Goal: Information Seeking & Learning: Learn about a topic

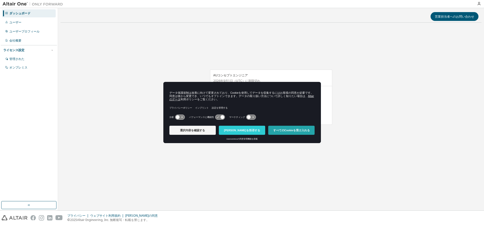
click at [288, 127] on button "すべてのCookieを受け入れる" at bounding box center [291, 130] width 46 height 9
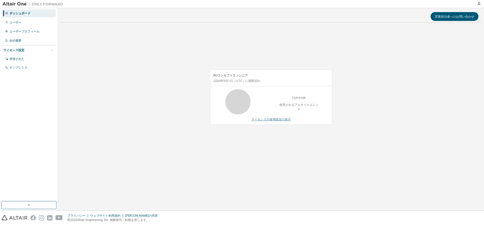
click at [288, 120] on font "ライセンスの使用状況の表示" at bounding box center [270, 119] width 39 height 4
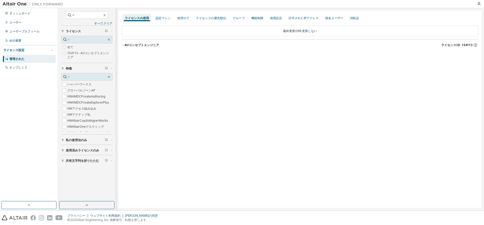
click at [88, 151] on font "使用済みライセンスのみ" at bounding box center [82, 150] width 33 height 4
click at [83, 141] on font "私の使用法のみ" at bounding box center [76, 140] width 21 height 4
click at [297, 19] on font "許可されたIPアドレス" at bounding box center [304, 18] width 30 height 4
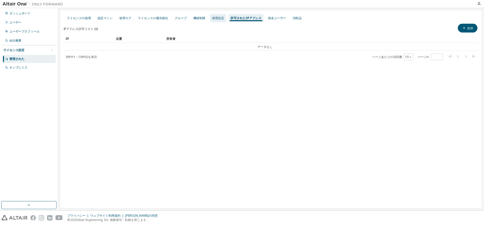
click at [218, 18] on font "借用設定" at bounding box center [218, 18] width 12 height 4
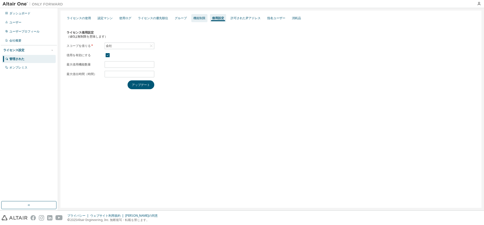
click at [200, 18] on font "機能制限" at bounding box center [199, 18] width 12 height 4
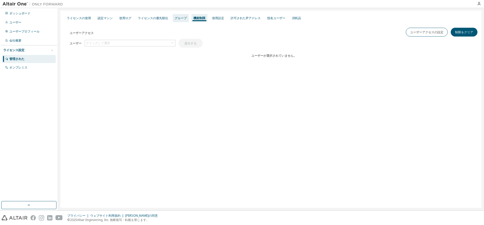
click at [182, 17] on font "グループ" at bounding box center [181, 18] width 12 height 4
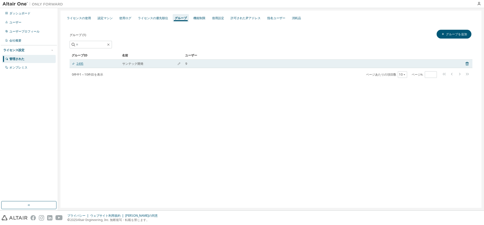
click at [80, 64] on font "2495" at bounding box center [79, 64] width 7 height 4
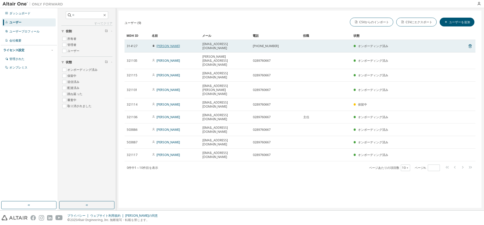
click at [163, 44] on font "石井康介" at bounding box center [168, 46] width 23 height 4
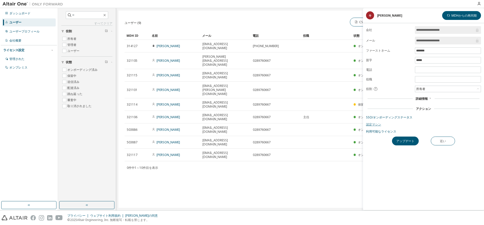
click at [377, 124] on font "認定マシン" at bounding box center [373, 124] width 15 height 4
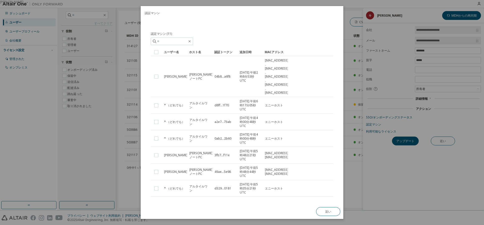
click at [371, 149] on div "真実" at bounding box center [242, 112] width 484 height 225
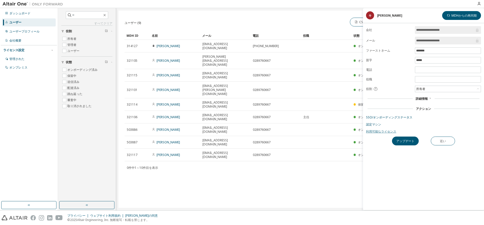
click at [388, 130] on font "利用可能なライセンス" at bounding box center [381, 131] width 30 height 4
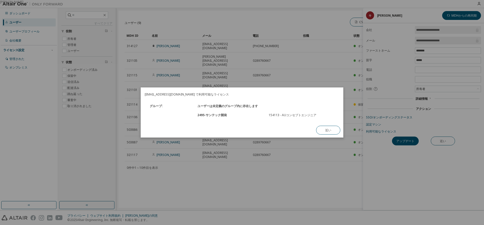
click at [351, 140] on div "真実" at bounding box center [242, 112] width 484 height 225
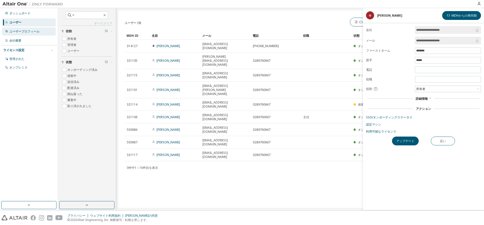
click at [28, 32] on font "ユーザープロフィール" at bounding box center [24, 31] width 30 height 4
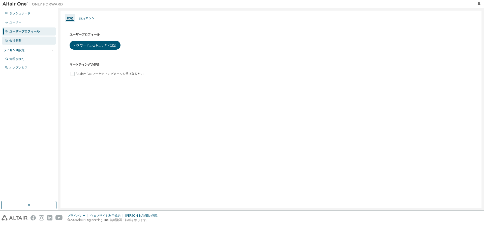
click at [15, 42] on font "会社概要" at bounding box center [15, 40] width 12 height 4
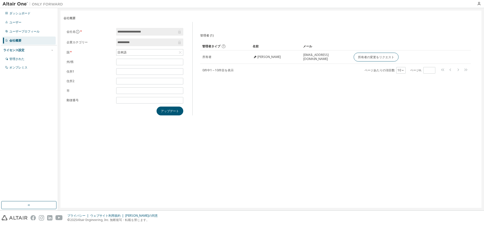
click at [20, 51] on font "ライセンス設定" at bounding box center [13, 50] width 21 height 4
click at [21, 51] on font "ライセンス設定" at bounding box center [13, 50] width 21 height 4
click at [23, 68] on font "オンプレミス" at bounding box center [18, 67] width 18 height 4
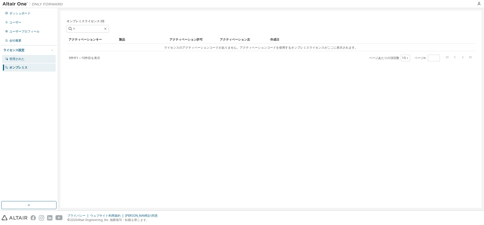
click at [24, 59] on font "管理された" at bounding box center [16, 59] width 15 height 4
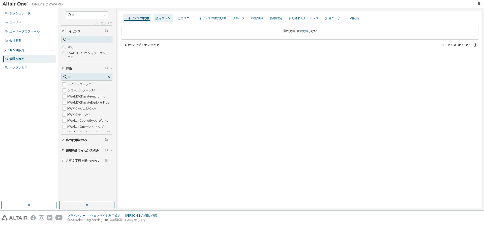
click at [166, 19] on font "認定マシン" at bounding box center [163, 18] width 15 height 4
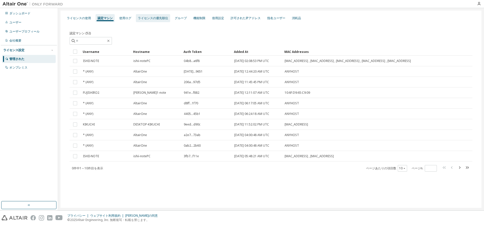
click at [161, 16] on font "ライセンスの優先順位" at bounding box center [153, 18] width 30 height 4
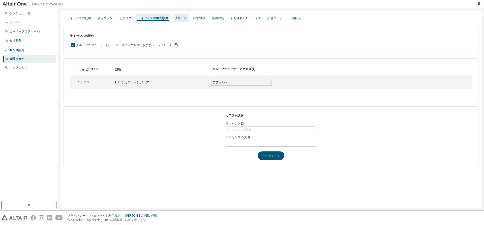
click at [185, 17] on font "グループ" at bounding box center [181, 18] width 12 height 4
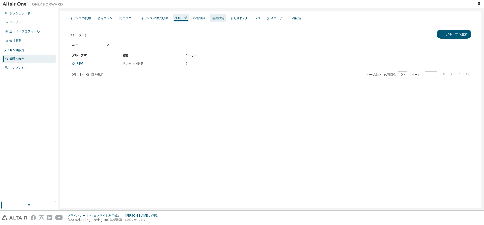
click at [213, 19] on font "借用設定" at bounding box center [218, 18] width 12 height 4
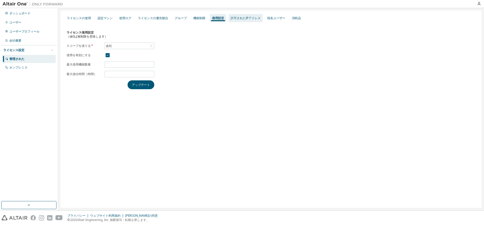
click at [244, 20] on div "許可されたIPアドレス" at bounding box center [246, 18] width 34 height 8
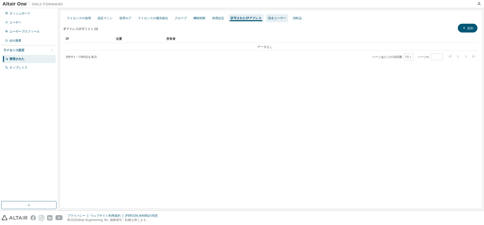
click at [275, 18] on font "指名ユーザー" at bounding box center [277, 18] width 18 height 4
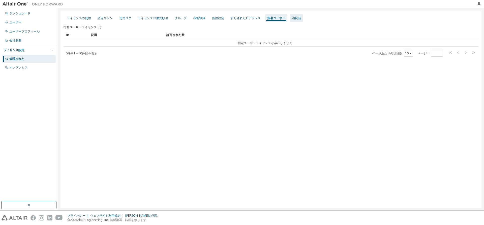
click at [301, 18] on div "消耗品" at bounding box center [296, 18] width 13 height 8
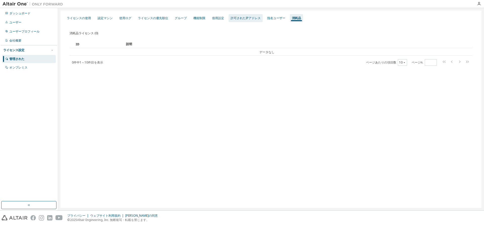
click at [241, 18] on font "許可されたIPアドレス" at bounding box center [246, 18] width 30 height 4
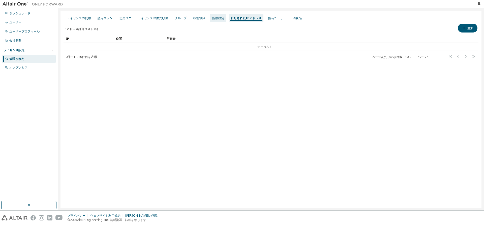
click at [216, 18] on font "借用設定" at bounding box center [218, 18] width 12 height 4
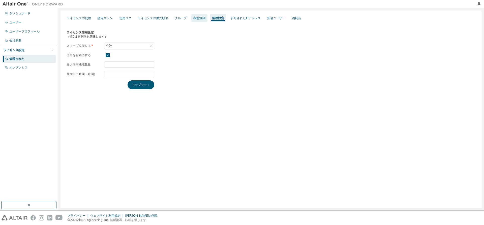
click at [196, 18] on font "機能制限" at bounding box center [199, 18] width 12 height 4
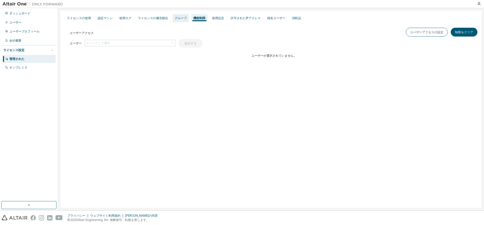
click at [180, 17] on font "グループ" at bounding box center [181, 18] width 12 height 4
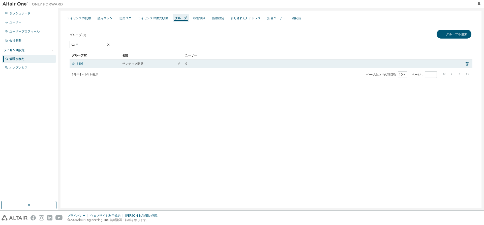
click at [82, 65] on font "2495" at bounding box center [79, 64] width 7 height 4
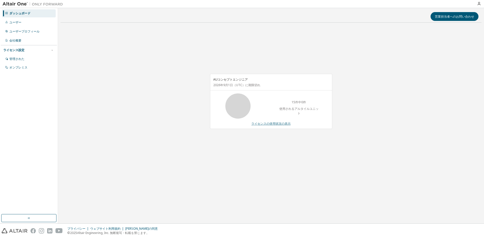
click at [282, 121] on font "ライセンスの使用状況の表示" at bounding box center [270, 123] width 39 height 4
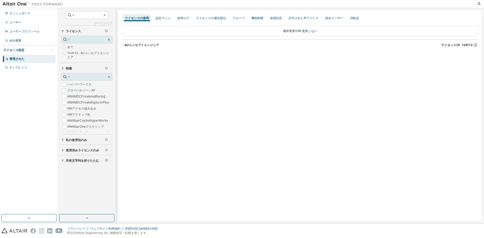
click at [71, 53] on font "154113 - AUコンセプトエンジニア" at bounding box center [88, 55] width 42 height 8
click at [260, 15] on div "機能制限" at bounding box center [257, 18] width 16 height 8
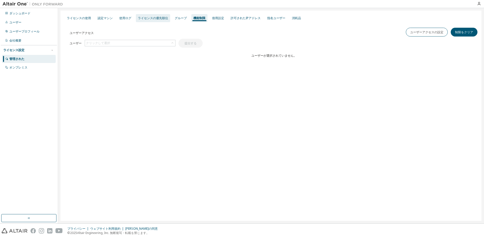
click at [155, 17] on font "ライセンスの優先順位" at bounding box center [153, 18] width 30 height 4
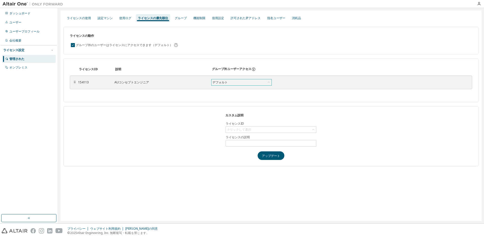
click at [268, 82] on icon at bounding box center [269, 81] width 2 height 1
click at [268, 82] on icon at bounding box center [268, 82] width 5 height 5
click at [85, 82] on font "154113" at bounding box center [83, 82] width 11 height 4
click at [103, 20] on font "認定マシン" at bounding box center [105, 18] width 15 height 4
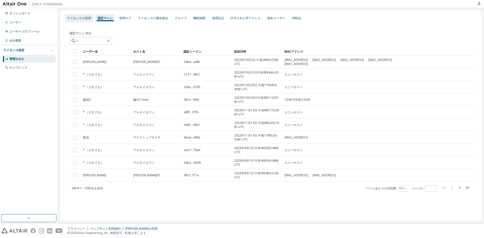
click at [81, 19] on font "ライセンスの使用" at bounding box center [79, 18] width 24 height 4
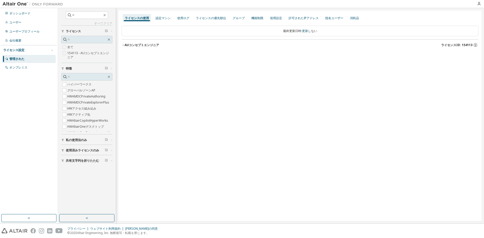
click at [69, 150] on font "使用済みライセンスのみ" at bounding box center [82, 150] width 33 height 4
click at [71, 157] on font "はい" at bounding box center [70, 158] width 6 height 4
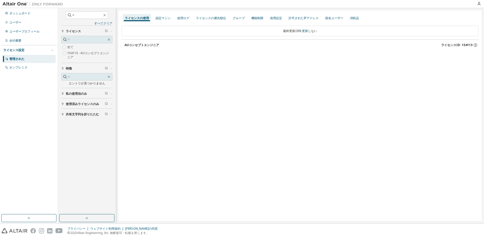
click at [84, 90] on button "私の使用法のみ" at bounding box center [86, 93] width 51 height 11
click at [85, 117] on font "使用済みライセンスのみ" at bounding box center [82, 118] width 33 height 4
click at [70, 133] on font "いいえ" at bounding box center [71, 132] width 9 height 4
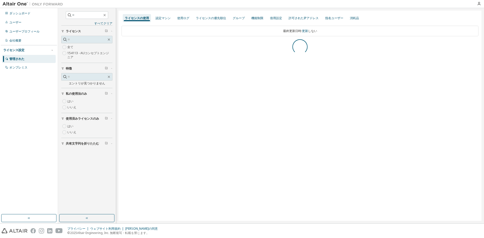
click at [75, 102] on div "はい いいえ" at bounding box center [86, 104] width 51 height 12
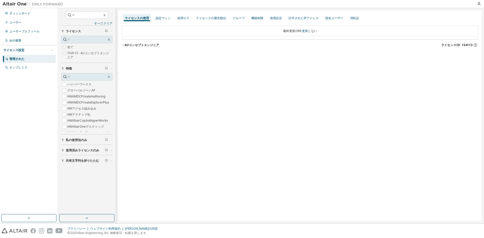
click at [74, 53] on font "154113 - AUコンセプトエンジニア" at bounding box center [88, 55] width 42 height 8
click at [124, 44] on icon "button" at bounding box center [122, 45] width 3 height 3
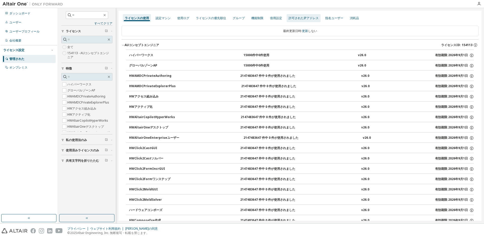
click at [312, 19] on font "許可されたIPアドレス" at bounding box center [304, 18] width 30 height 4
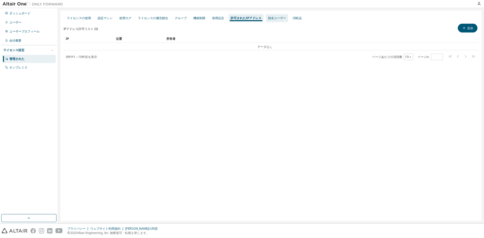
click at [275, 16] on div "指名ユーザー" at bounding box center [277, 18] width 22 height 8
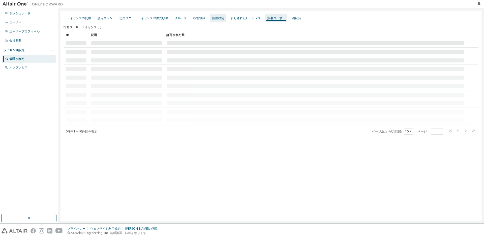
click at [215, 18] on font "借用設定" at bounding box center [218, 18] width 12 height 4
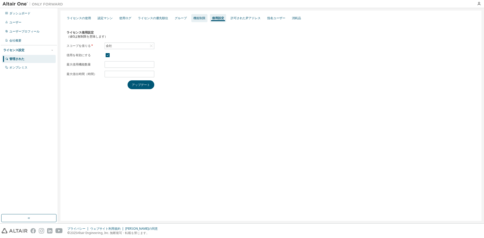
click at [203, 18] on font "機能制限" at bounding box center [199, 18] width 12 height 4
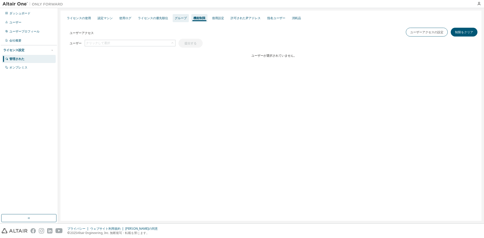
click at [180, 19] on font "グループ" at bounding box center [181, 18] width 12 height 4
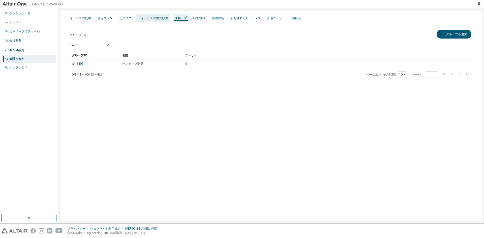
click at [159, 18] on font "ライセンスの優先順位" at bounding box center [153, 18] width 30 height 4
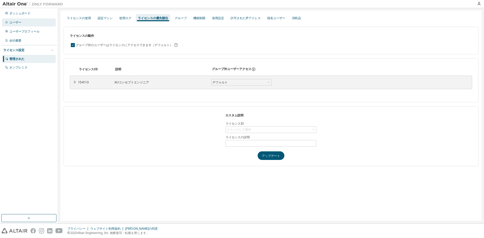
click at [20, 23] on font "ユーザー" at bounding box center [15, 22] width 12 height 4
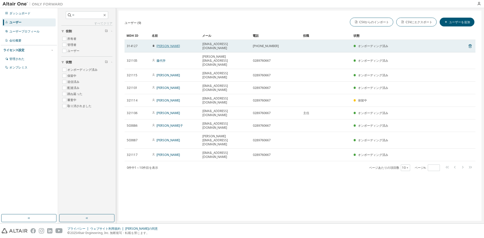
click at [163, 45] on font "[PERSON_NAME]" at bounding box center [168, 46] width 23 height 4
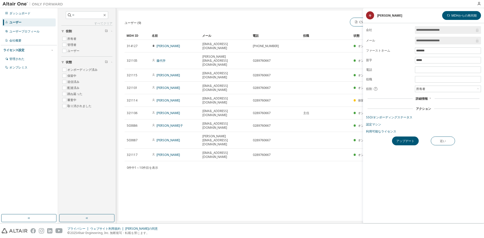
click at [431, 98] on icon at bounding box center [429, 98] width 3 height 3
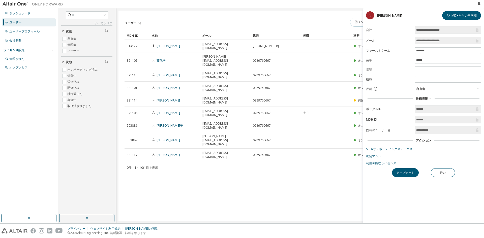
click at [429, 99] on icon at bounding box center [429, 98] width 3 height 3
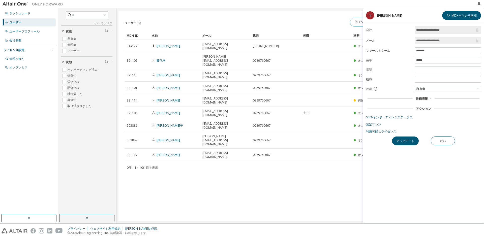
click at [429, 107] on font "アクション" at bounding box center [423, 109] width 15 height 4
click at [376, 122] on font "認定マシン" at bounding box center [373, 124] width 15 height 4
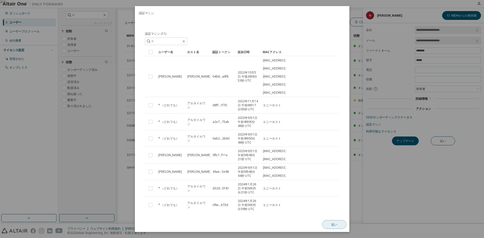
click at [335, 226] on font "近い" at bounding box center [334, 225] width 6 height 4
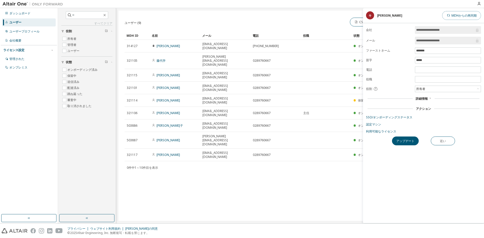
click at [455, 16] on font "MDHからの再同期" at bounding box center [463, 15] width 25 height 4
click at [392, 117] on font "SSO/オンボーディングステータス" at bounding box center [389, 117] width 46 height 4
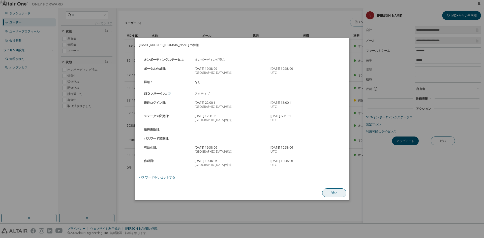
click at [334, 195] on font "近い" at bounding box center [334, 193] width 6 height 4
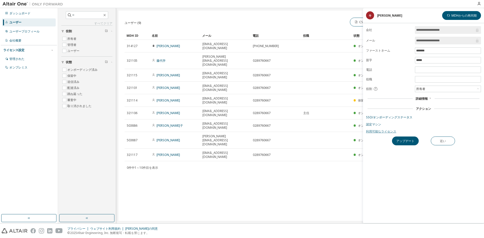
click at [380, 132] on font "利用可能なライセンス" at bounding box center [381, 131] width 30 height 4
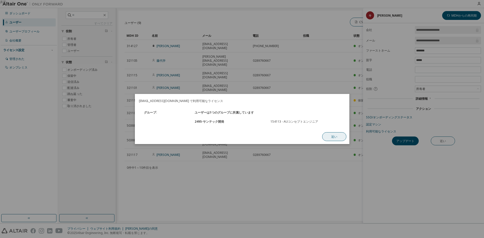
click at [338, 137] on button "近い" at bounding box center [334, 136] width 24 height 9
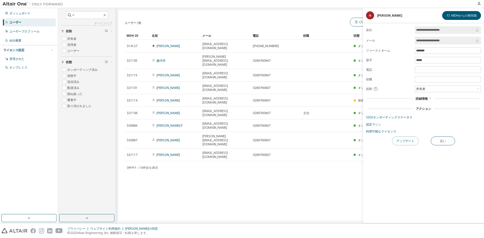
click at [403, 140] on font "アップデート" at bounding box center [405, 141] width 18 height 4
